Goal: Communication & Community: Answer question/provide support

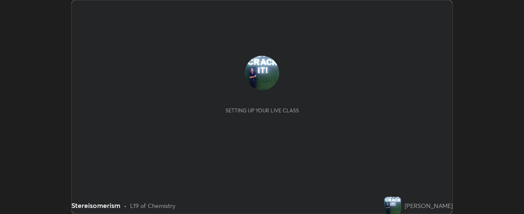
scroll to position [214, 524]
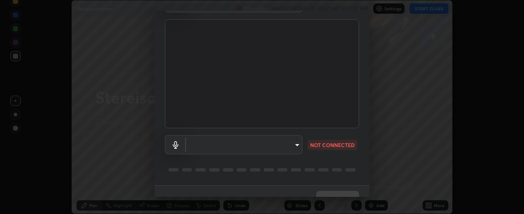
type input "37ff3dccddb3ae812b87417f3f546ef35516c4b54d471f30ebd420330c5d8ca5"
type input "communications"
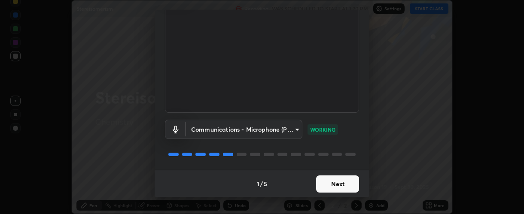
click at [329, 184] on button "Next" at bounding box center [337, 184] width 43 height 17
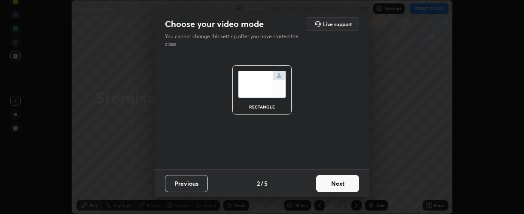
scroll to position [0, 0]
click at [335, 184] on button "Next" at bounding box center [337, 183] width 43 height 17
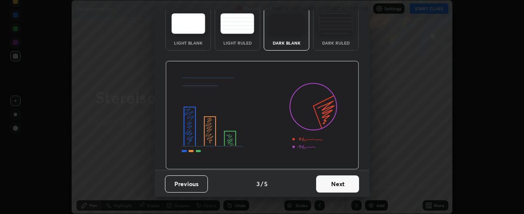
scroll to position [43, 0]
click at [331, 182] on button "Next" at bounding box center [337, 184] width 43 height 17
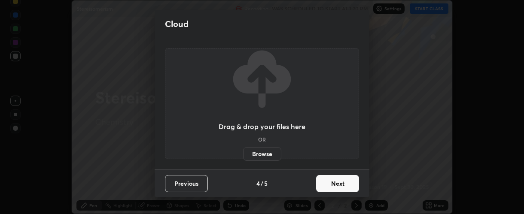
scroll to position [0, 0]
click at [337, 185] on button "Next" at bounding box center [337, 183] width 43 height 17
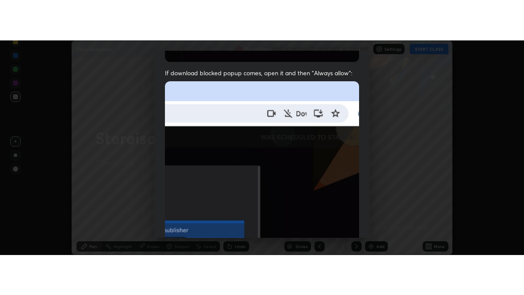
scroll to position [243, 0]
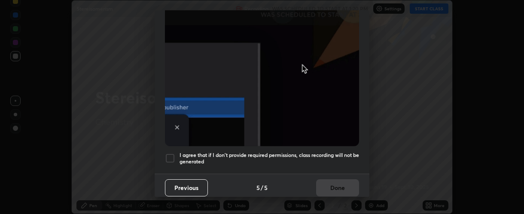
click at [167, 153] on div at bounding box center [170, 158] width 10 height 10
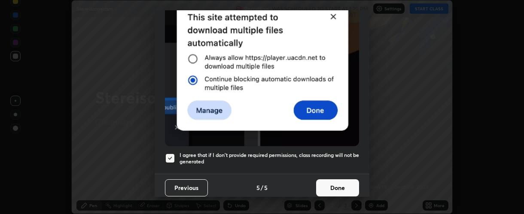
click at [332, 180] on button "Done" at bounding box center [337, 188] width 43 height 17
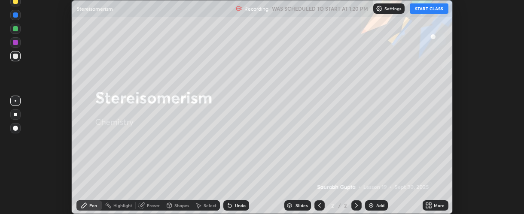
click at [426, 206] on icon at bounding box center [427, 207] width 2 height 2
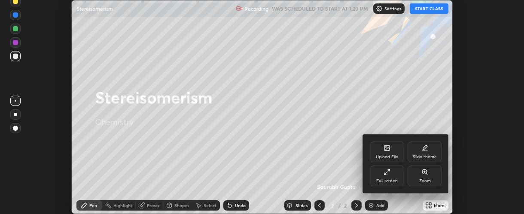
click at [386, 172] on icon at bounding box center [386, 172] width 7 height 7
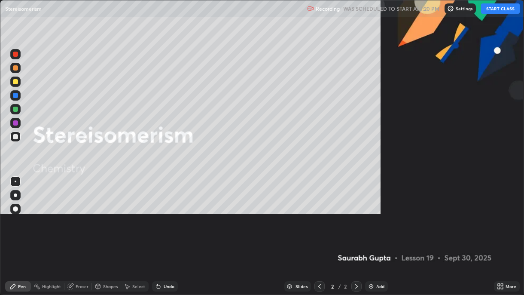
scroll to position [295, 524]
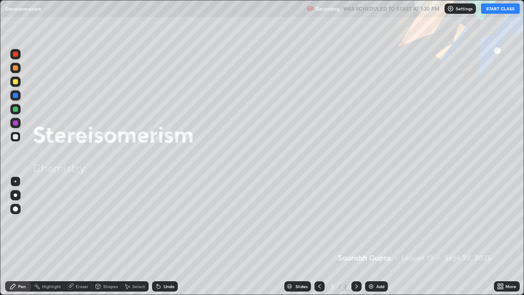
click at [496, 9] on button "START CLASS" at bounding box center [500, 8] width 39 height 10
click at [367, 214] on div "Add" at bounding box center [376, 286] width 23 height 10
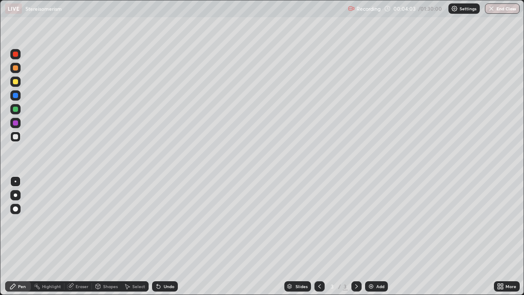
click at [370, 214] on img at bounding box center [371, 286] width 7 height 7
click at [77, 214] on div "Eraser" at bounding box center [82, 286] width 13 height 4
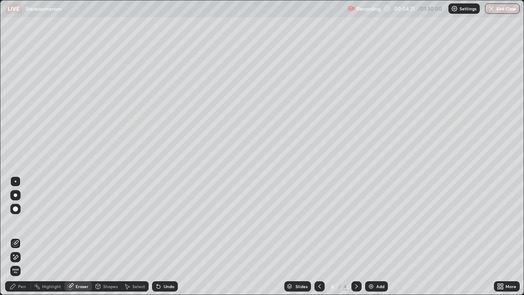
click at [15, 214] on icon at bounding box center [16, 257] width 5 height 4
click at [21, 214] on div "Pen" at bounding box center [22, 286] width 8 height 4
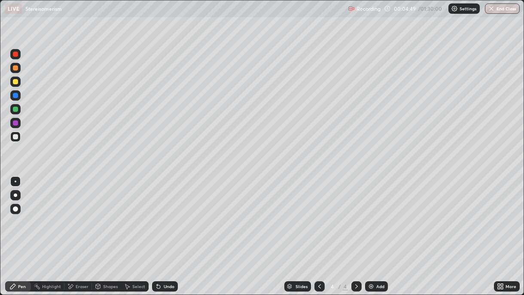
click at [16, 214] on div at bounding box center [16, 225] width 14 height 103
click at [368, 214] on img at bounding box center [371, 286] width 7 height 7
click at [370, 214] on img at bounding box center [371, 286] width 7 height 7
click at [368, 214] on img at bounding box center [371, 286] width 7 height 7
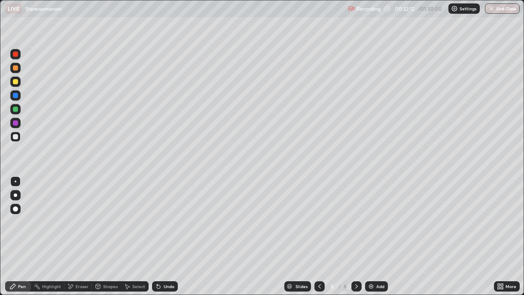
click at [368, 214] on img at bounding box center [371, 286] width 7 height 7
click at [73, 214] on icon at bounding box center [70, 286] width 7 height 7
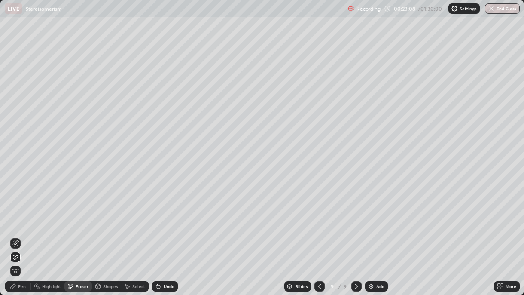
click at [14, 214] on icon at bounding box center [16, 257] width 5 height 4
click at [20, 214] on div "Pen" at bounding box center [22, 286] width 8 height 4
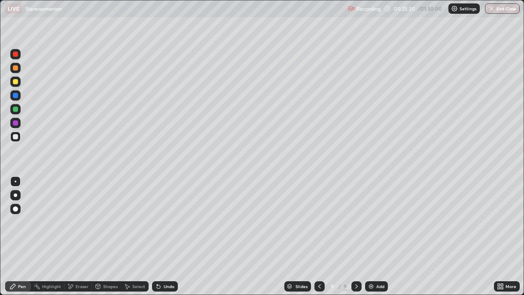
click at [70, 214] on icon at bounding box center [71, 286] width 5 height 4
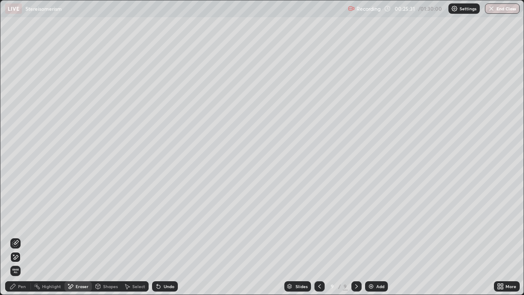
click at [15, 214] on icon at bounding box center [15, 256] width 7 height 7
click at [18, 214] on div "Pen" at bounding box center [18, 286] width 26 height 10
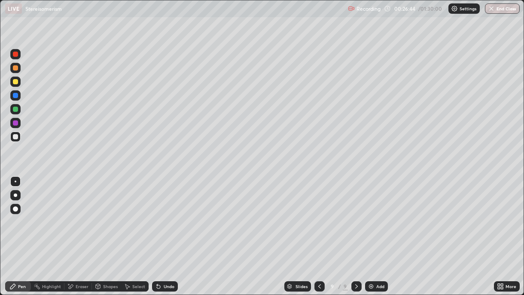
click at [365, 214] on div "Add" at bounding box center [376, 286] width 23 height 10
click at [370, 214] on img at bounding box center [371, 286] width 7 height 7
click at [376, 214] on div "Add" at bounding box center [380, 286] width 8 height 4
click at [368, 214] on img at bounding box center [371, 286] width 7 height 7
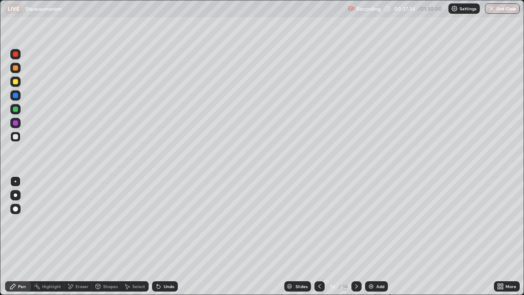
click at [371, 214] on div "Add" at bounding box center [376, 286] width 23 height 10
click at [370, 214] on img at bounding box center [371, 286] width 7 height 7
click at [368, 214] on img at bounding box center [371, 286] width 7 height 7
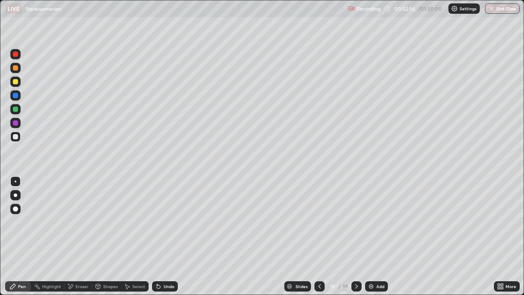
click at [369, 214] on img at bounding box center [371, 286] width 7 height 7
click at [116, 214] on div "Shapes" at bounding box center [106, 285] width 29 height 17
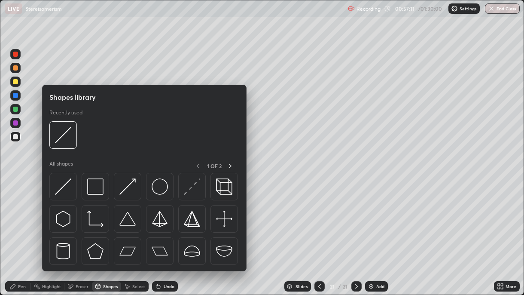
click at [15, 182] on div at bounding box center [16, 162] width 14 height 230
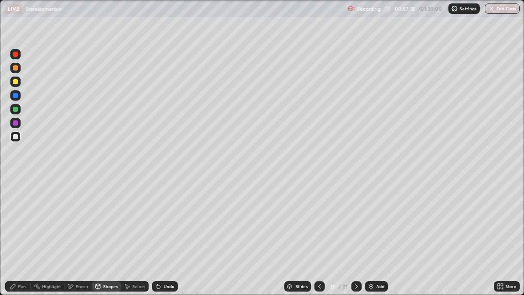
click at [19, 214] on div "Pen" at bounding box center [22, 286] width 8 height 4
click at [369, 214] on img at bounding box center [371, 286] width 7 height 7
click at [317, 214] on icon at bounding box center [319, 286] width 7 height 7
click at [368, 214] on img at bounding box center [371, 286] width 7 height 7
click at [70, 214] on icon at bounding box center [71, 286] width 5 height 4
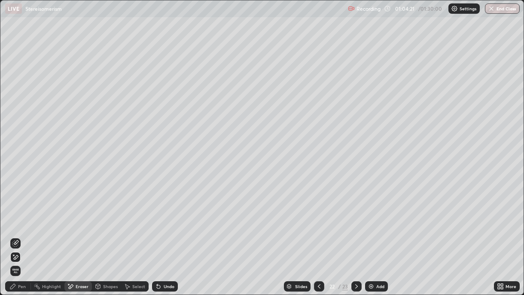
click at [17, 214] on div "Pen" at bounding box center [18, 286] width 26 height 10
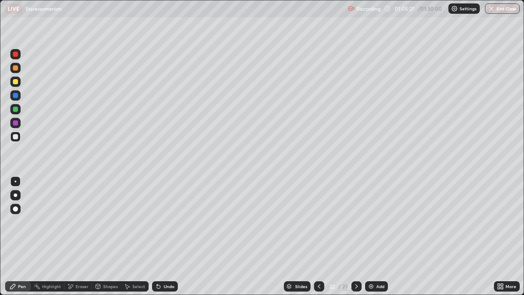
click at [496, 11] on button "End Class" at bounding box center [502, 8] width 35 height 10
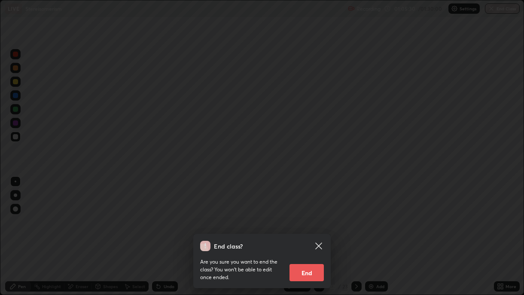
click at [302, 214] on button "End" at bounding box center [306, 272] width 34 height 17
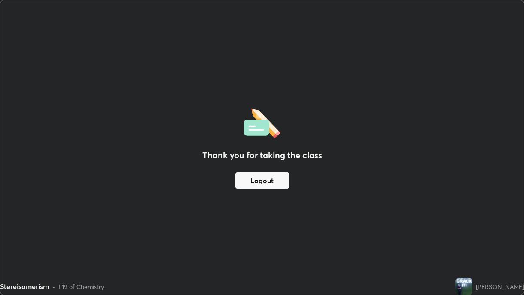
click at [277, 181] on button "Logout" at bounding box center [262, 180] width 55 height 17
click at [277, 180] on button "Logout" at bounding box center [262, 180] width 55 height 17
